Goal: Check status: Check status

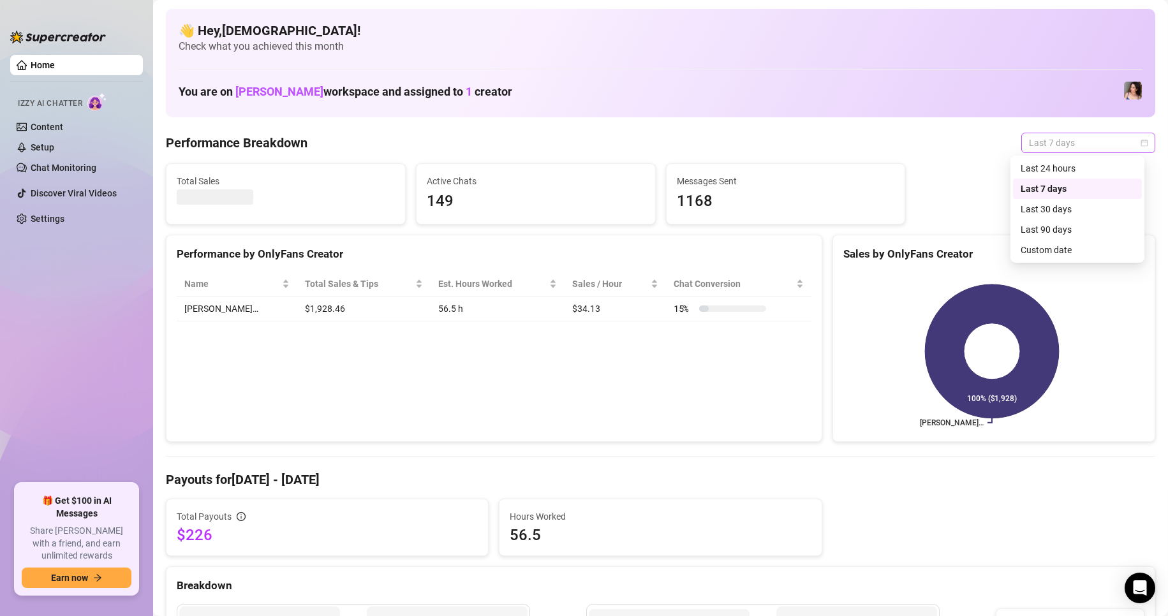
click at [1068, 139] on span "Last 7 days" at bounding box center [1088, 142] width 119 height 19
click at [1053, 245] on div "Custom date" at bounding box center [1078, 250] width 114 height 14
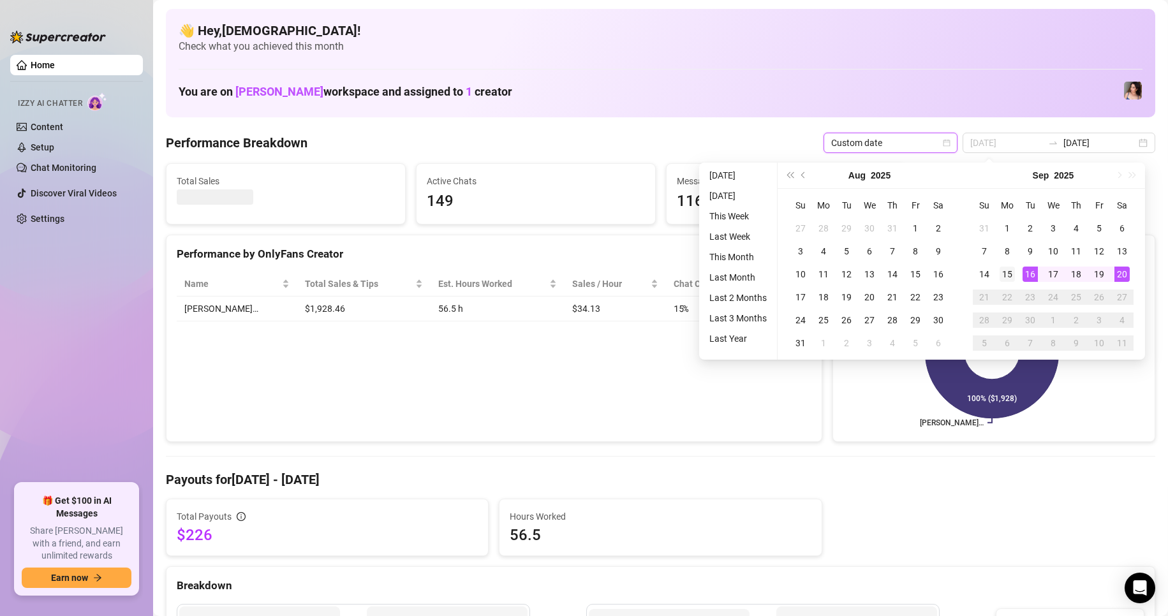
type input "2025-09-15"
click at [1009, 279] on div "15" at bounding box center [1007, 274] width 15 height 15
type input "2025-09-20"
click at [1118, 276] on div "20" at bounding box center [1122, 274] width 15 height 15
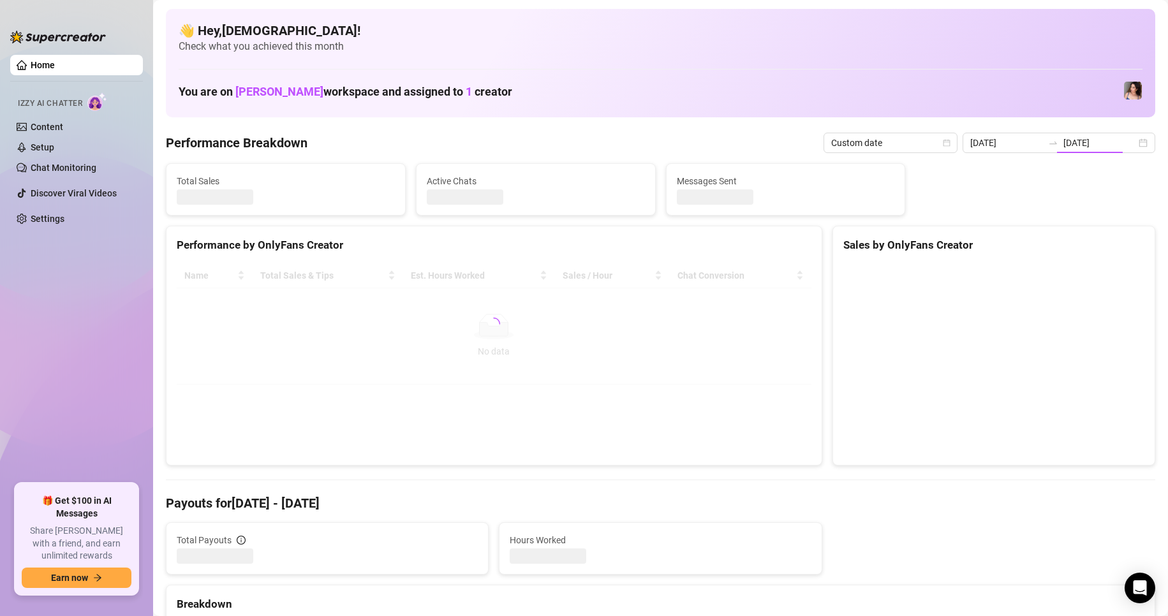
type input "2025-09-15"
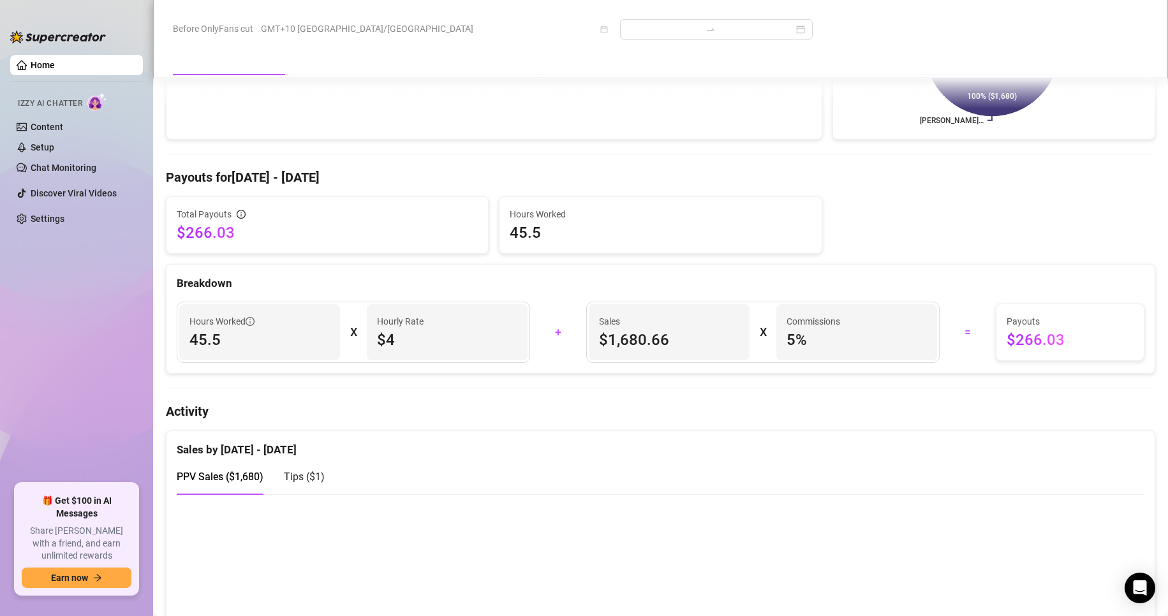
scroll to position [383, 0]
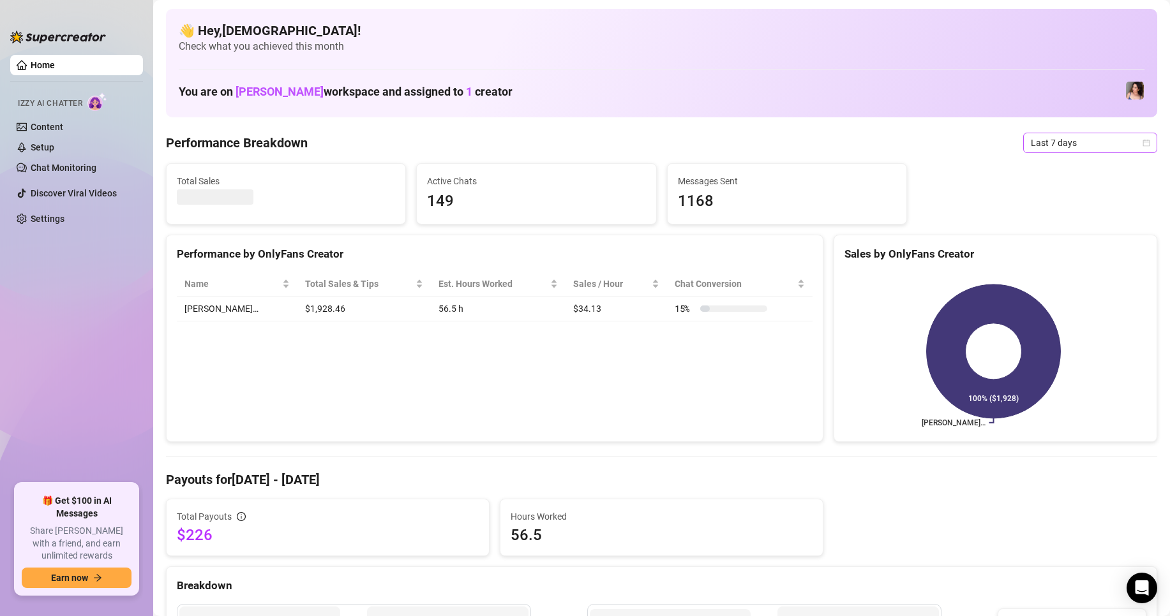
click at [1075, 138] on span "Last 7 days" at bounding box center [1090, 142] width 119 height 19
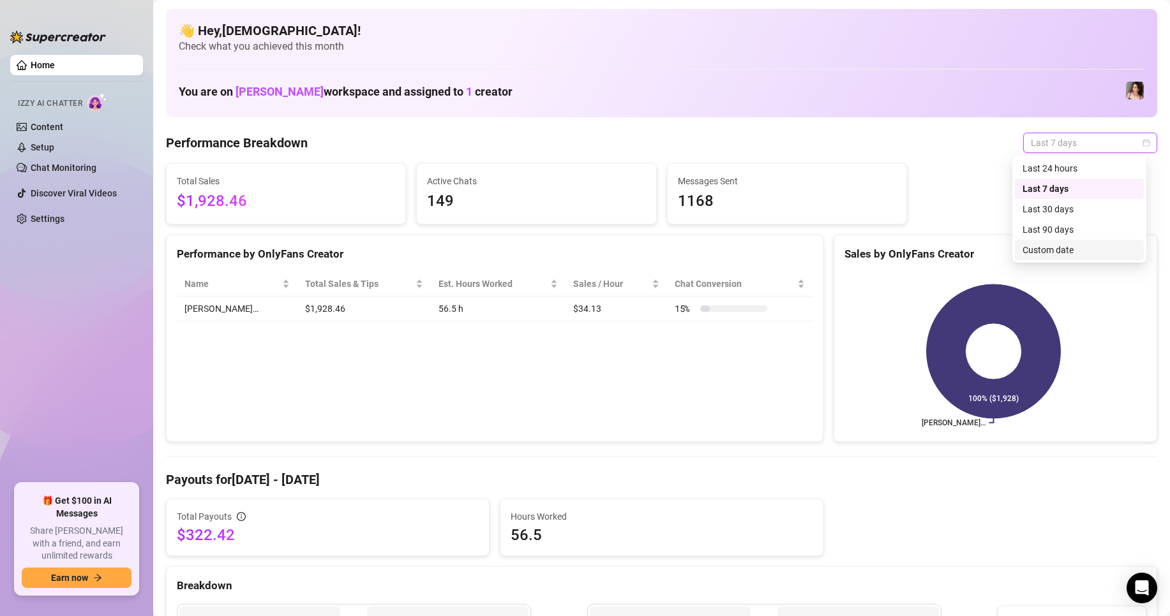
click at [1025, 250] on div "Custom date" at bounding box center [1079, 250] width 114 height 14
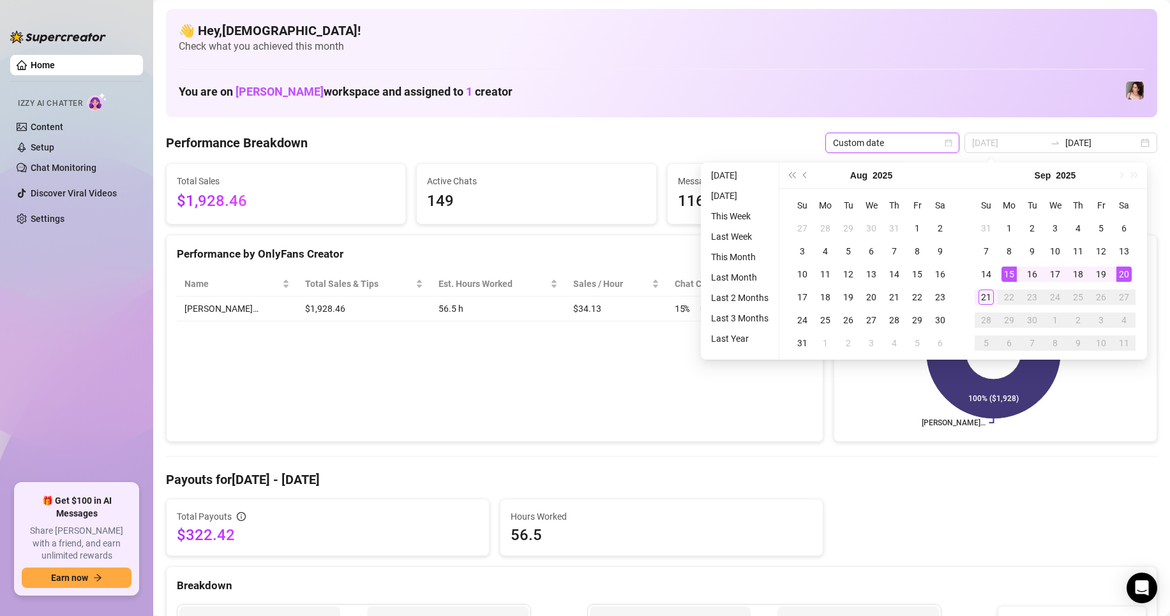
type input "2025-09-15"
click at [1011, 273] on div "15" at bounding box center [1008, 274] width 15 height 15
type input "2025-09-21"
click at [987, 292] on div "21" at bounding box center [985, 297] width 15 height 15
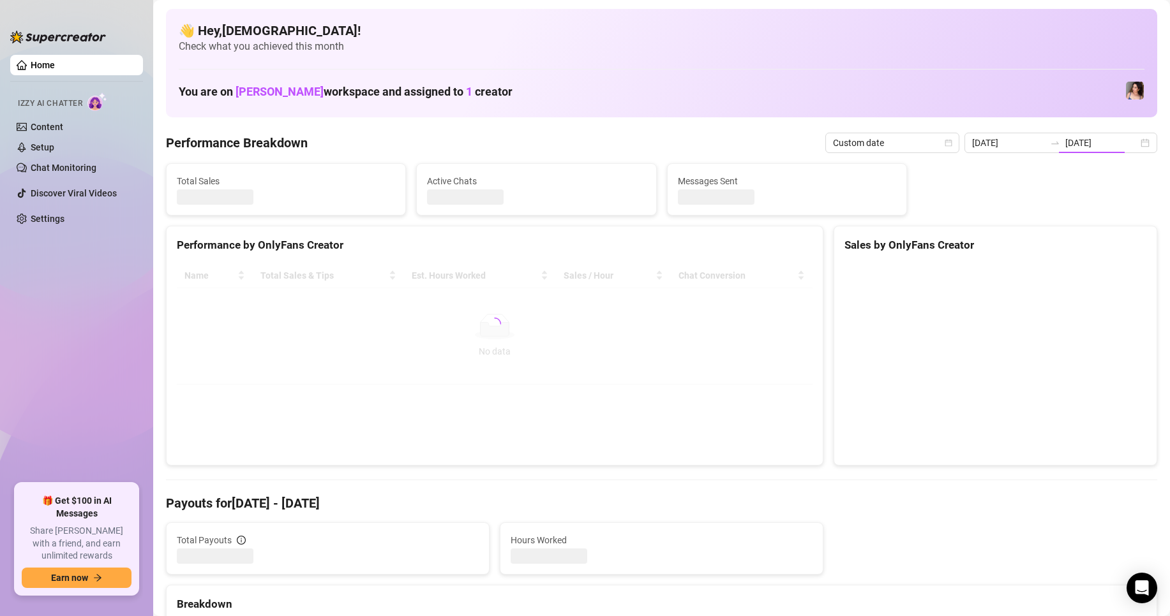
type input "2025-09-15"
type input "2025-09-21"
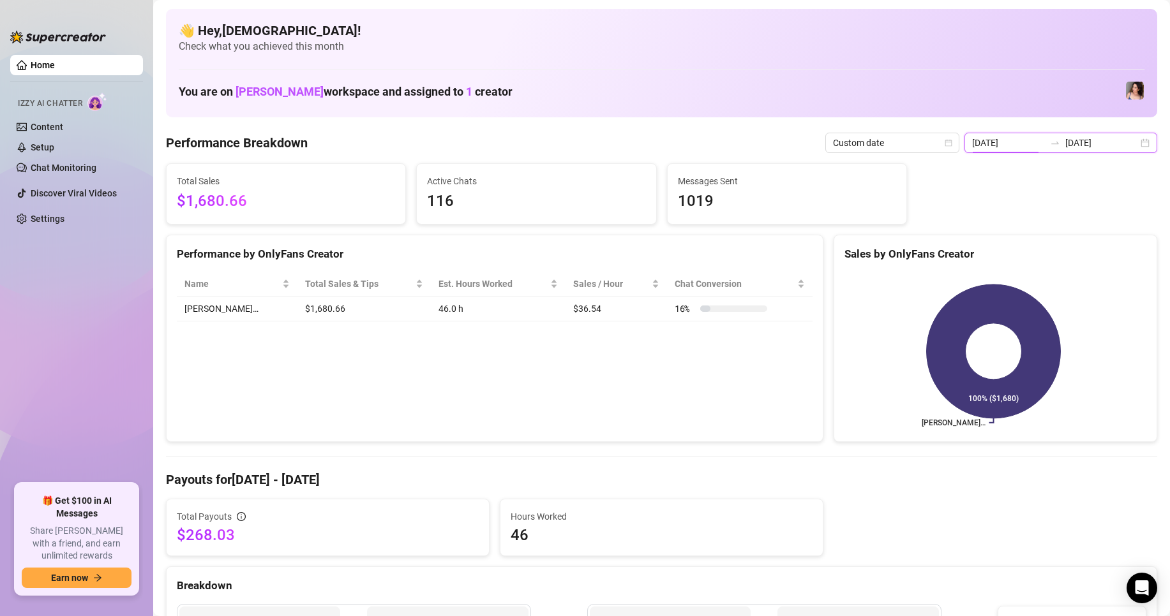
click at [999, 148] on input "2025-09-15" at bounding box center [1008, 143] width 73 height 14
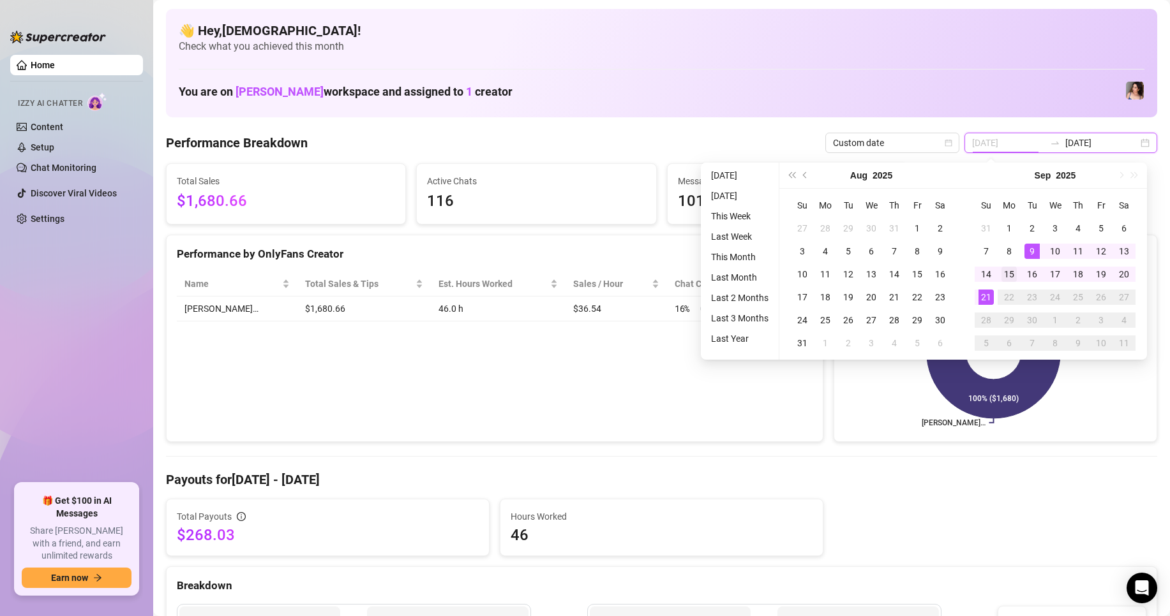
type input "2025-09-15"
click at [1008, 275] on div "15" at bounding box center [1008, 274] width 15 height 15
type input "2025-09-21"
click at [988, 293] on div "21" at bounding box center [985, 297] width 15 height 15
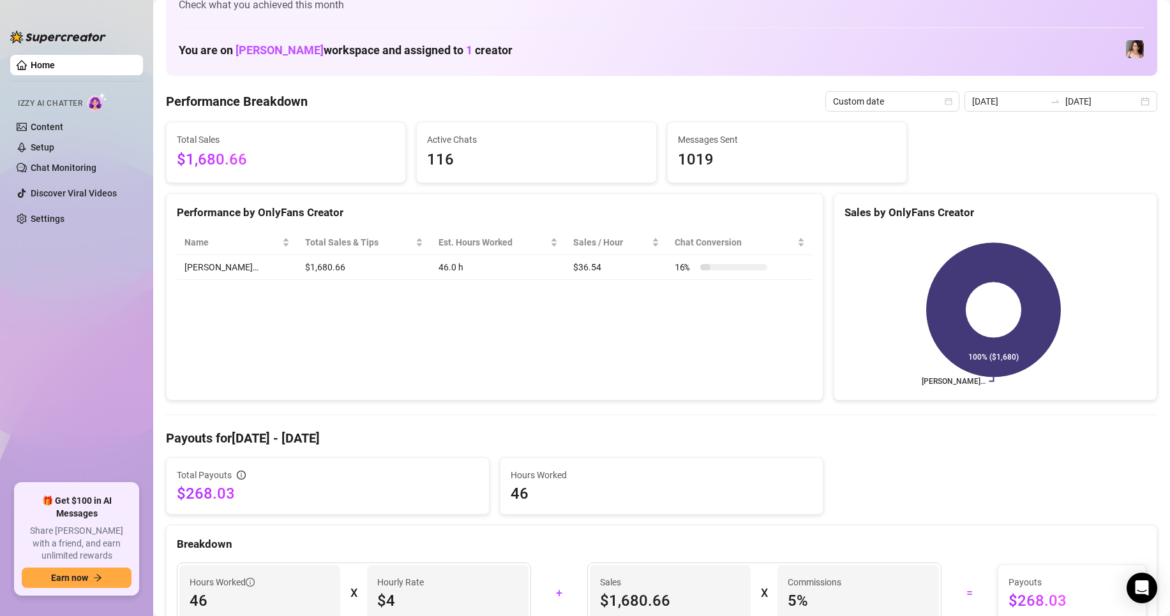
scroll to position [64, 0]
